Goal: Find contact information: Find contact information

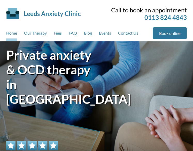
drag, startPoint x: 325, startPoint y: 1, endPoint x: 194, endPoint y: 79, distance: 152.3
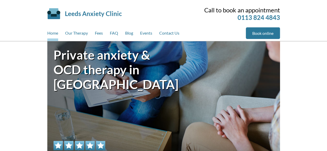
scroll to position [8, 0]
click at [170, 34] on link "Contact Us" at bounding box center [169, 34] width 20 height 14
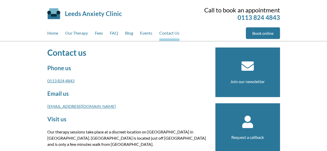
click at [47, 78] on link "0113 824 4843" at bounding box center [60, 80] width 27 height 5
